Goal: Transaction & Acquisition: Download file/media

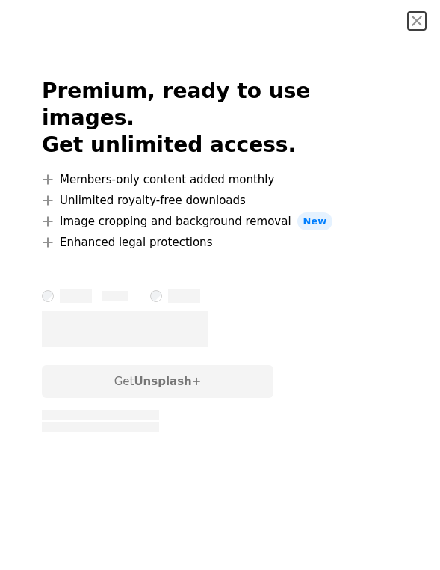
scroll to position [449, 0]
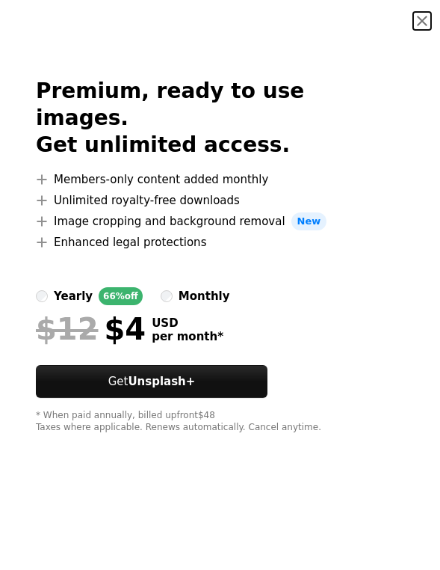
click at [415, 24] on button "An X shape" at bounding box center [423, 21] width 18 height 18
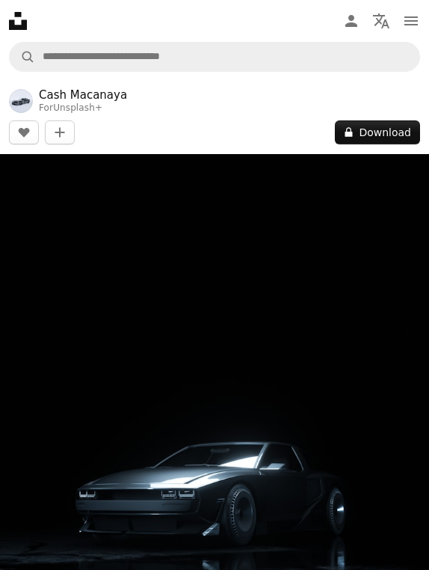
drag, startPoint x: 415, startPoint y: 22, endPoint x: 393, endPoint y: 98, distance: 78.8
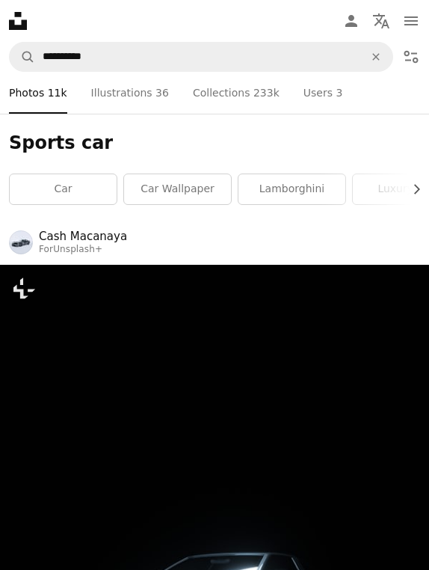
scroll to position [449, 0]
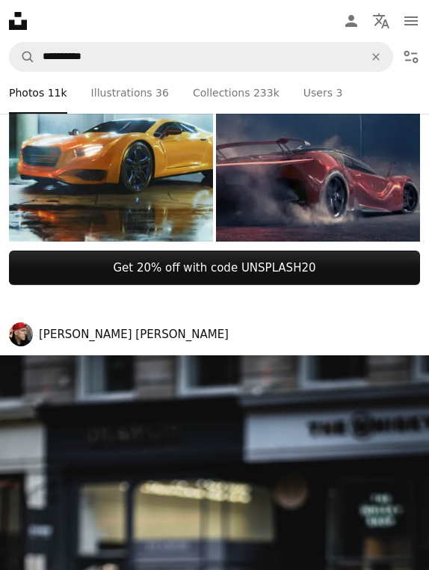
scroll to position [2318, 0]
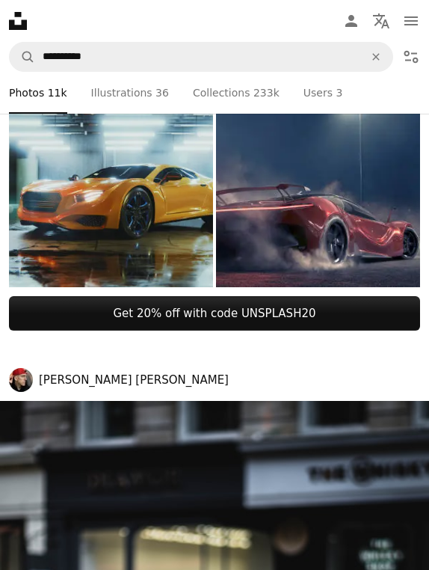
click at [174, 200] on img at bounding box center [111, 185] width 204 height 204
